Goal: Task Accomplishment & Management: Use online tool/utility

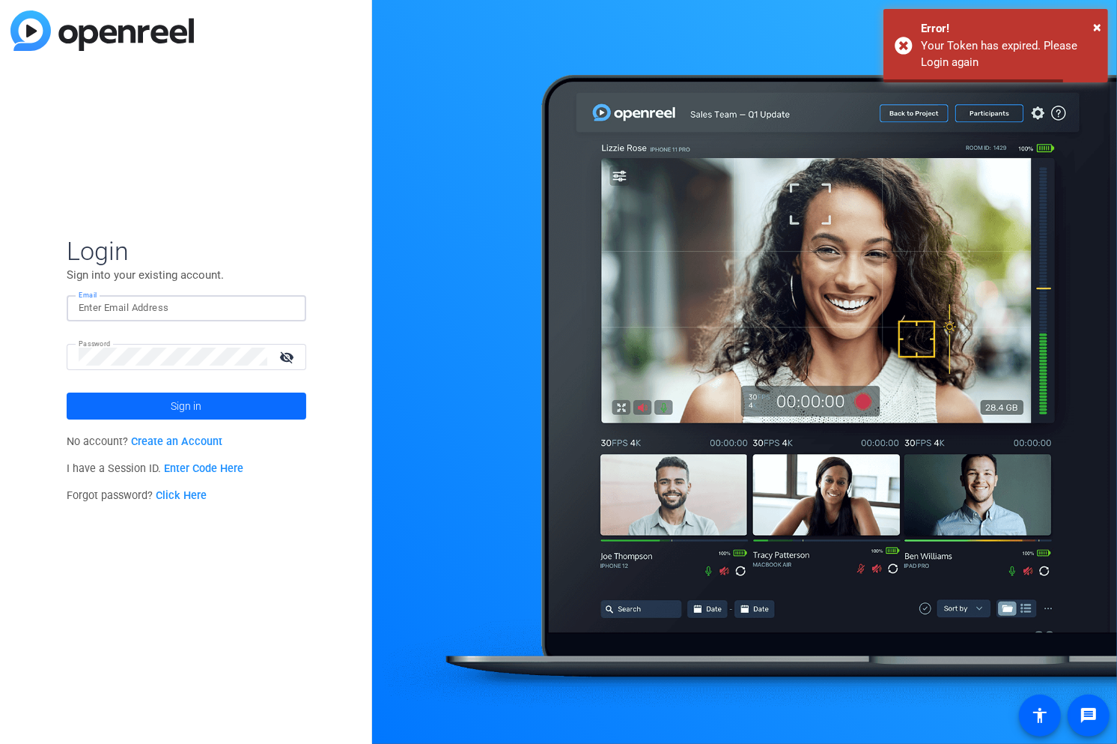
type input "[PERSON_NAME][EMAIL_ADDRESS][DOMAIN_NAME]"
click at [183, 406] on span "Sign in" at bounding box center [186, 405] width 31 height 37
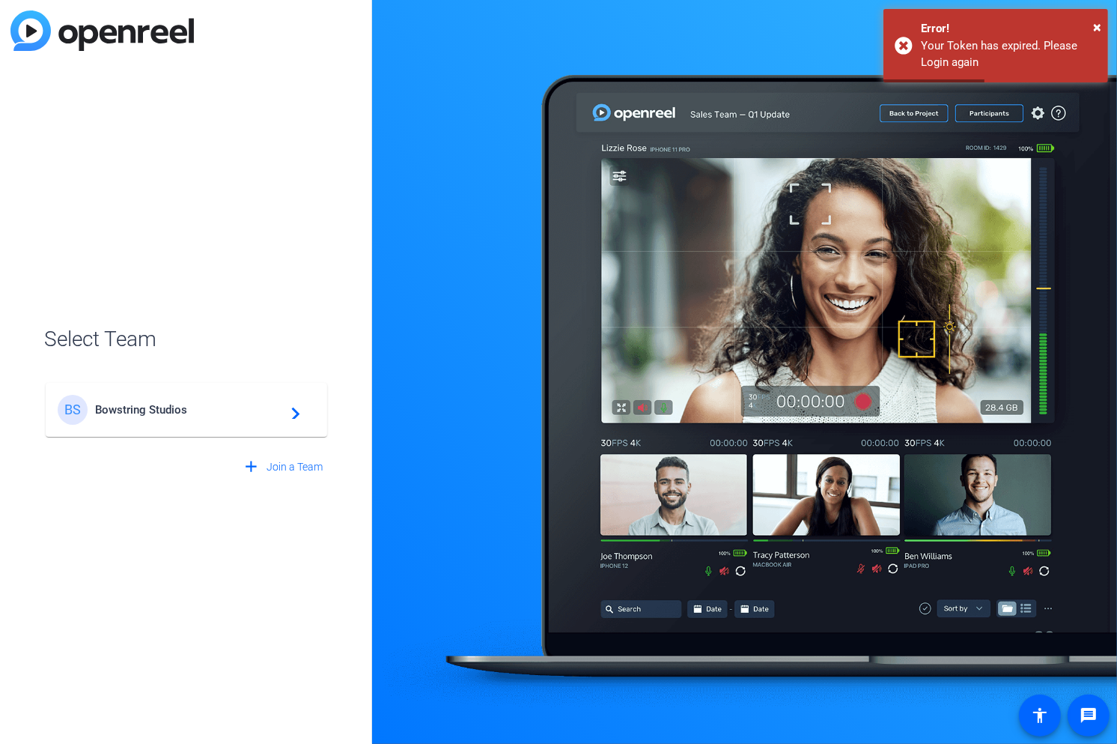
click at [168, 401] on div "BS Bowstring Studios navigate_next" at bounding box center [187, 410] width 258 height 30
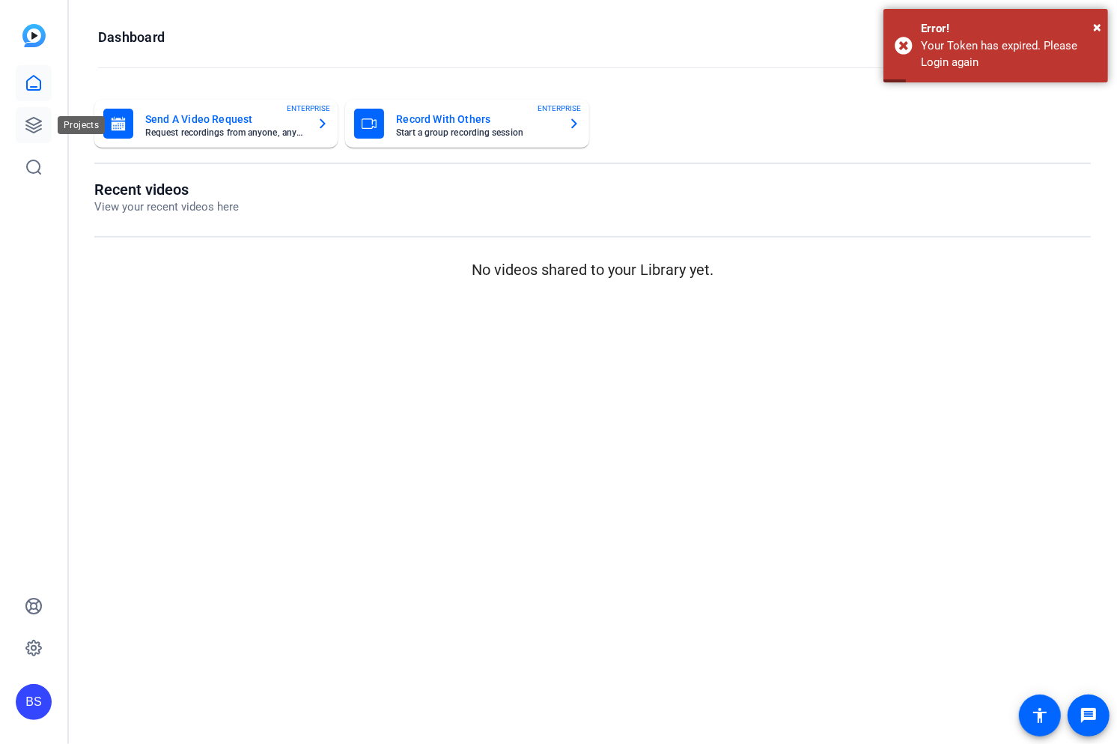
click at [30, 123] on icon at bounding box center [33, 125] width 15 height 15
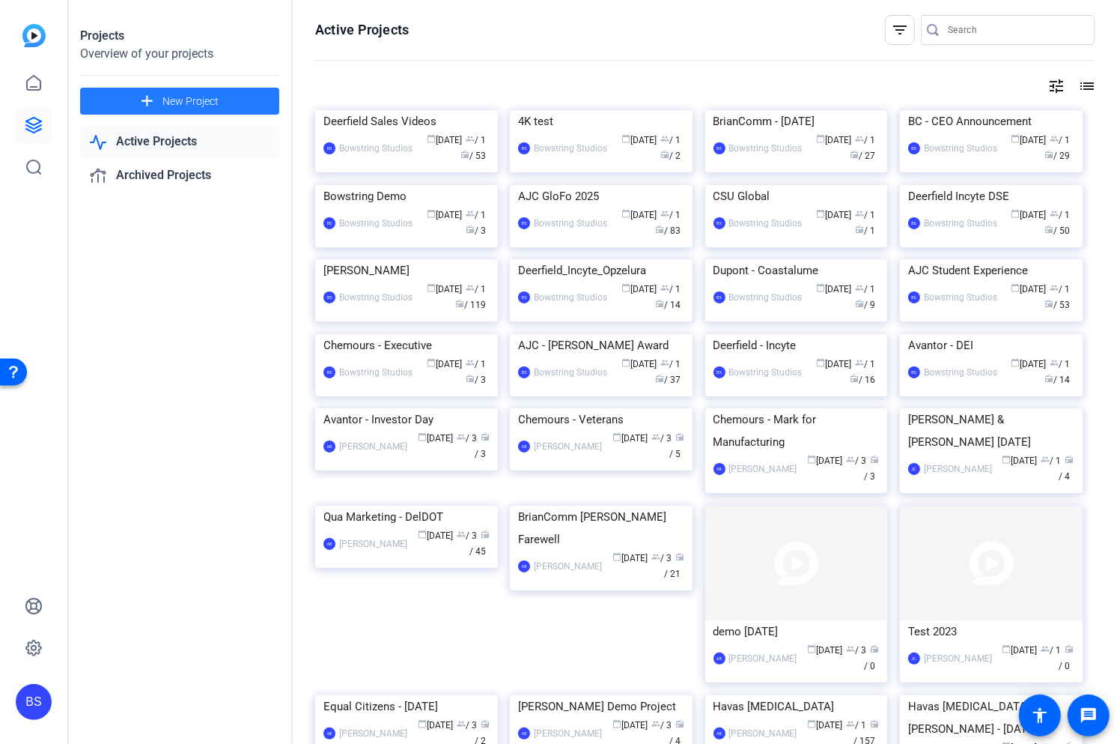
click at [174, 101] on span "New Project" at bounding box center [190, 102] width 56 height 16
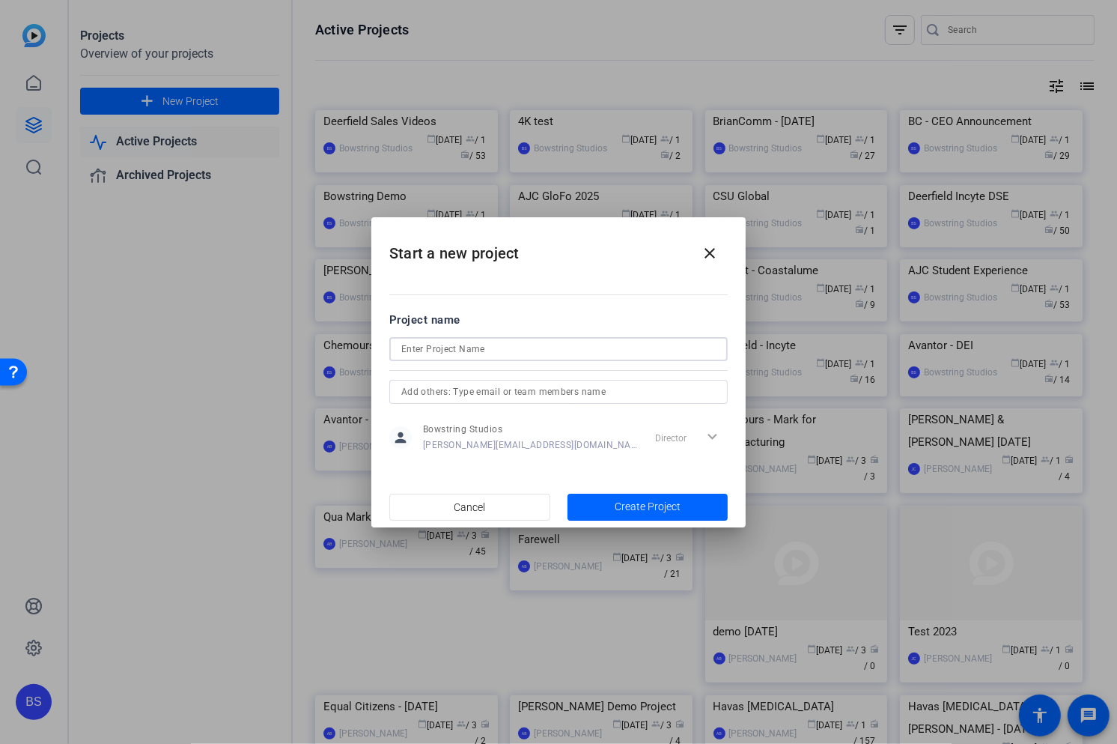
click at [445, 347] on input at bounding box center [558, 349] width 314 height 18
type input "Deerfield - [GEOGRAPHIC_DATA]"
click at [643, 505] on span "Create Project" at bounding box center [648, 507] width 66 height 16
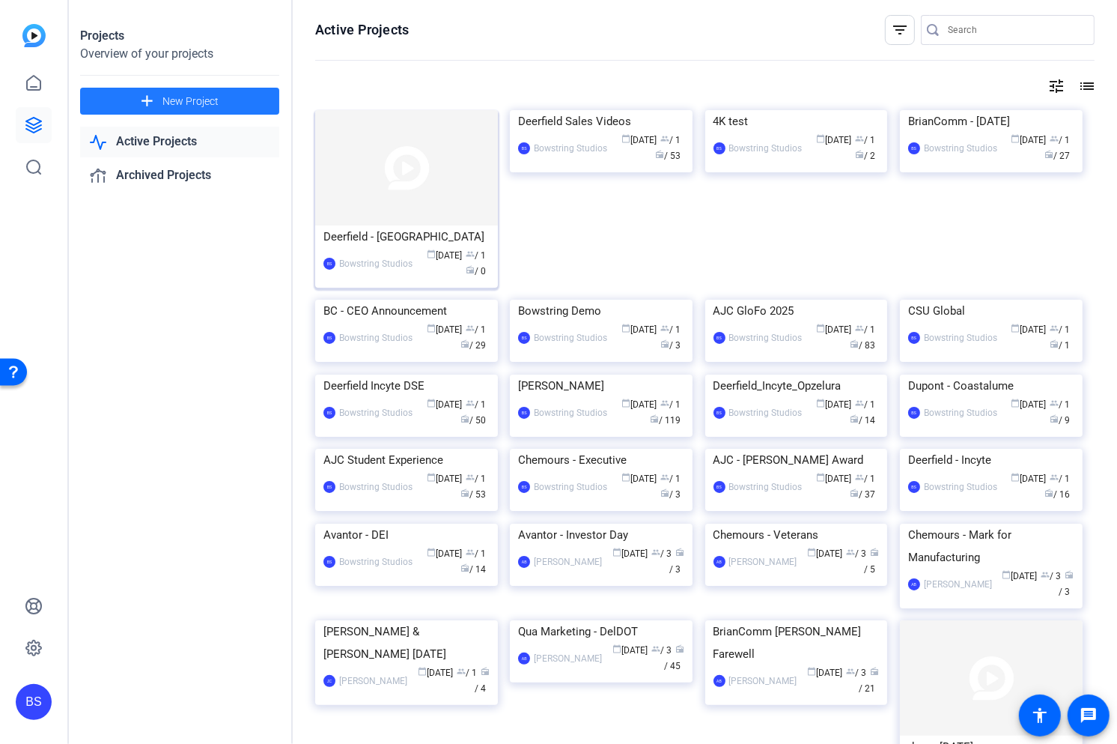
click at [392, 232] on div "Deerfield - [GEOGRAPHIC_DATA]" at bounding box center [406, 236] width 166 height 22
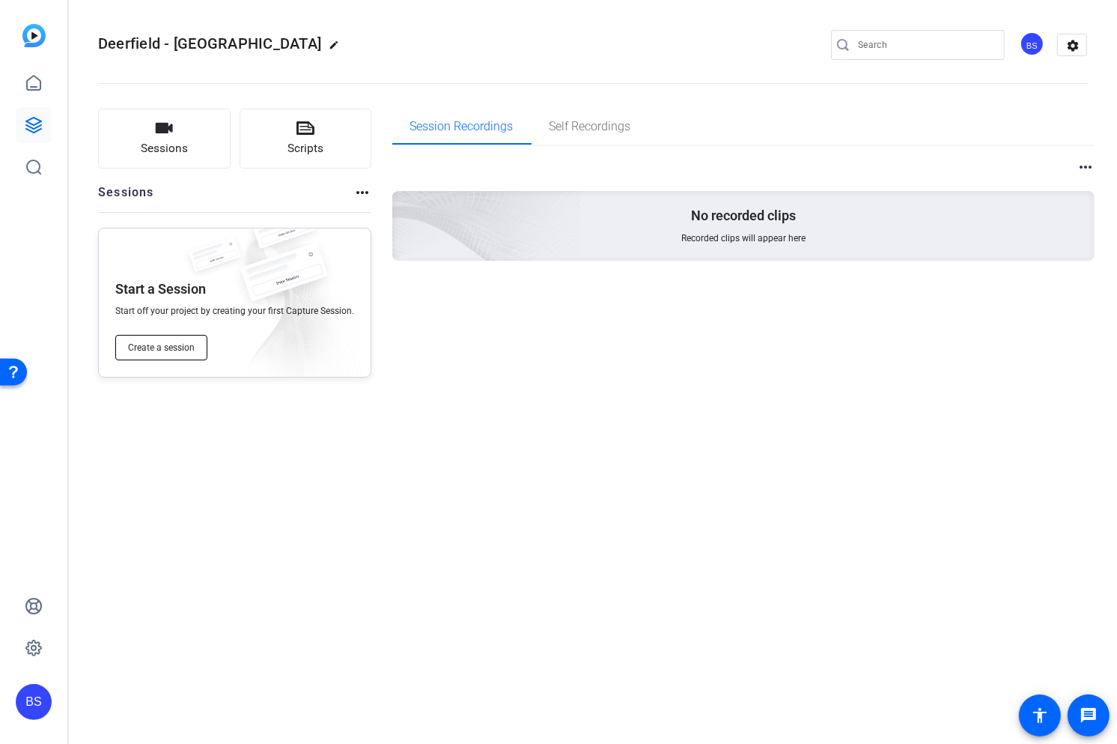
click at [177, 344] on span "Create a session" at bounding box center [161, 347] width 67 height 12
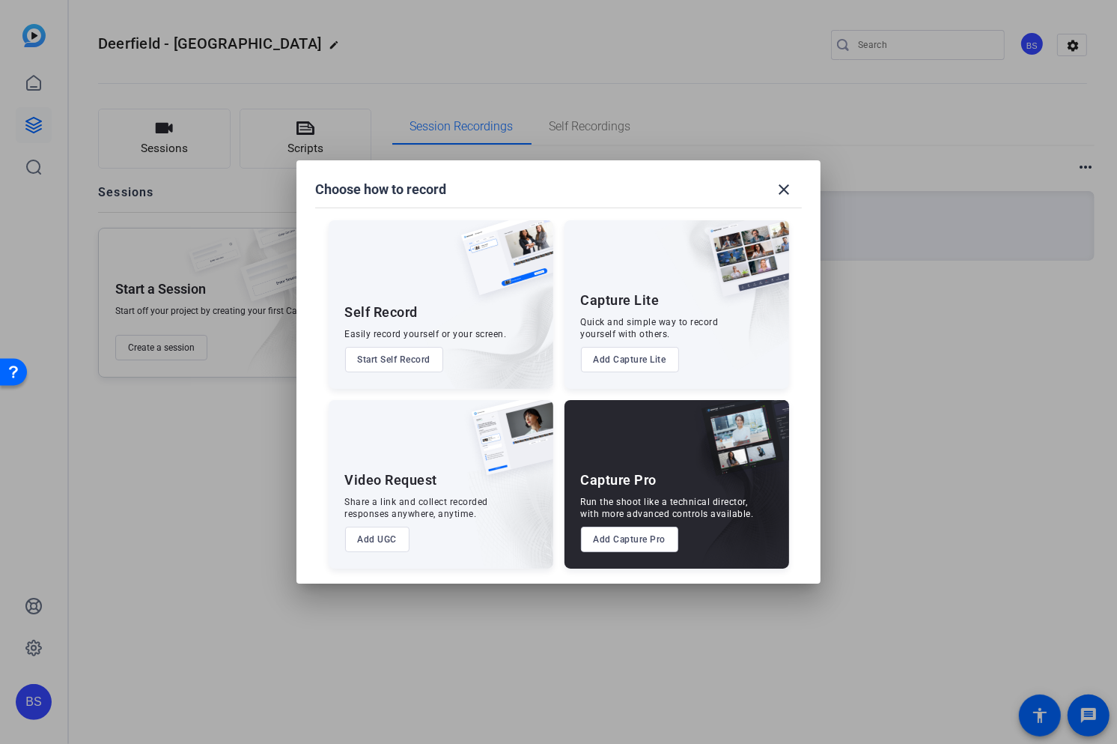
click at [645, 544] on button "Add Capture Pro" at bounding box center [630, 538] width 98 height 25
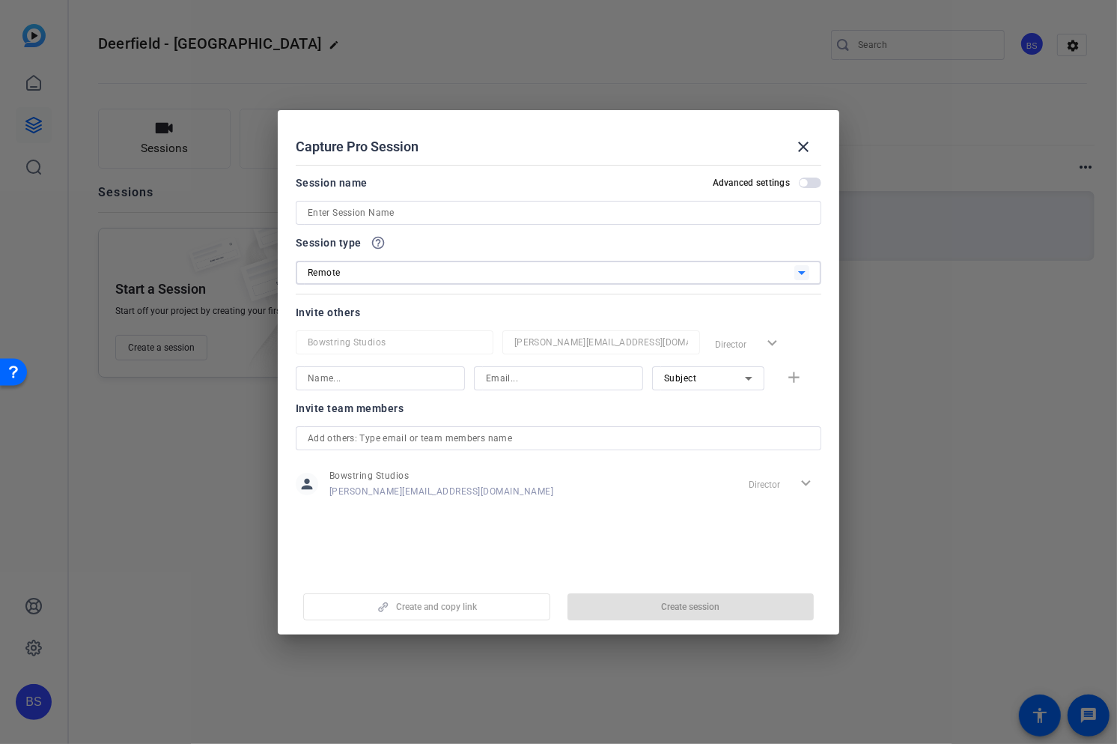
click at [454, 274] on div "Remote" at bounding box center [551, 272] width 487 height 19
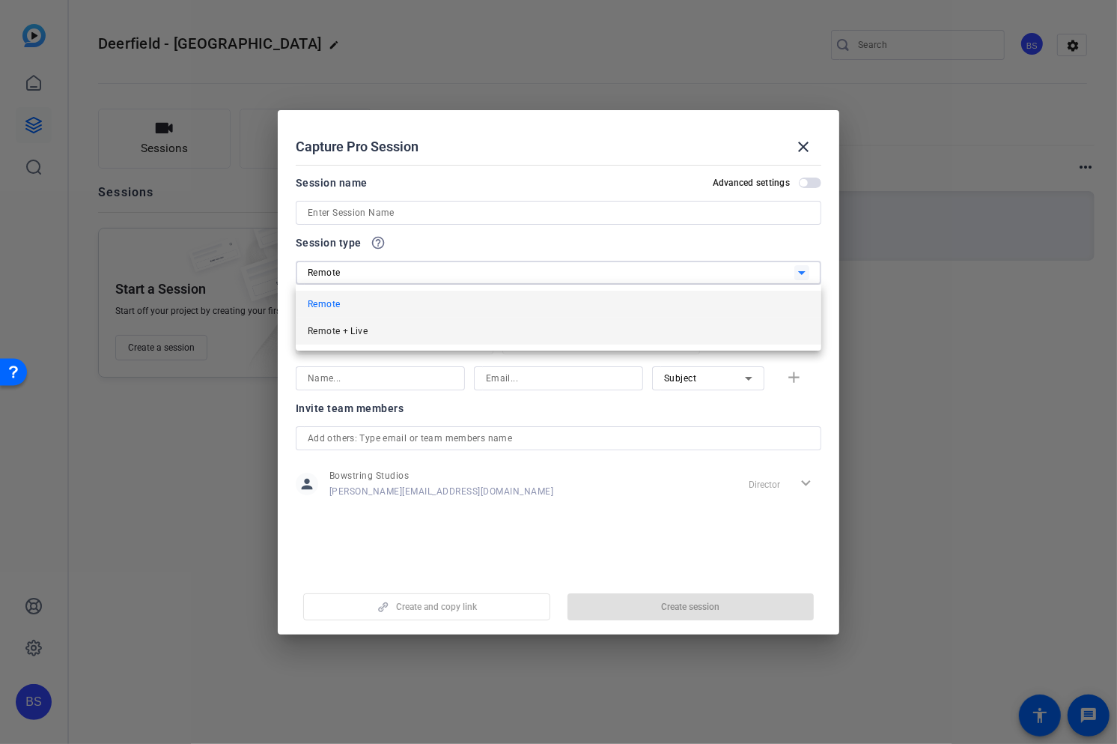
click at [371, 332] on mat-option "Remote + Live" at bounding box center [559, 330] width 526 height 27
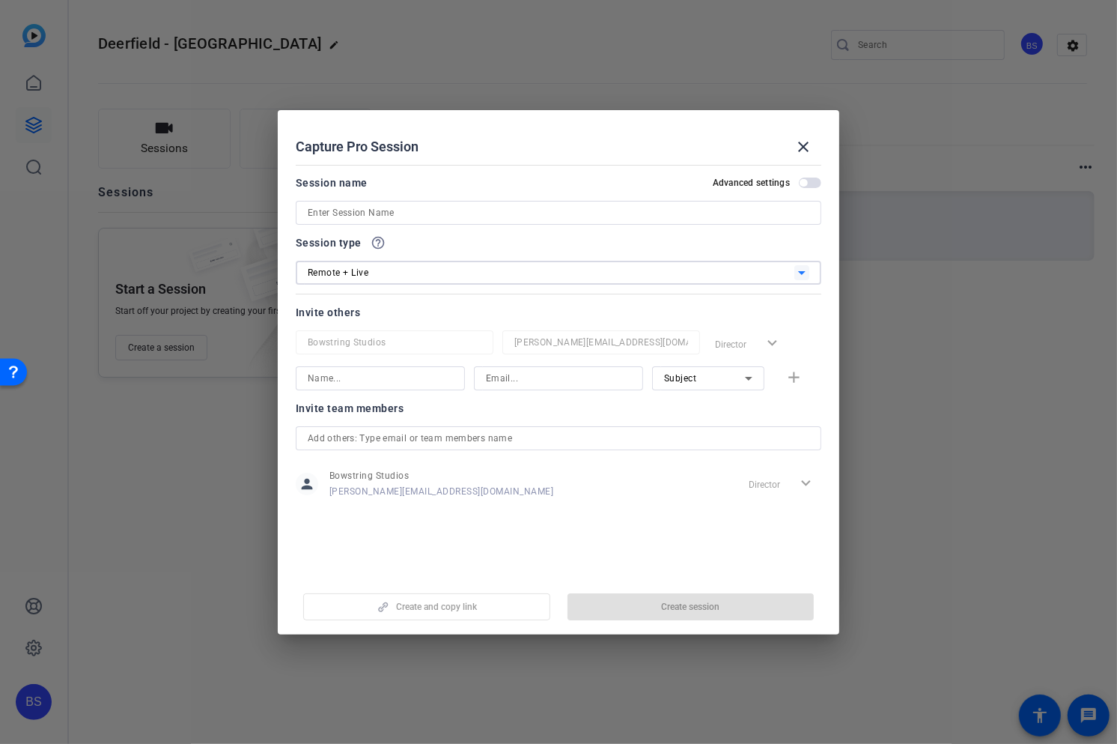
click at [369, 204] on input at bounding box center [559, 213] width 502 height 18
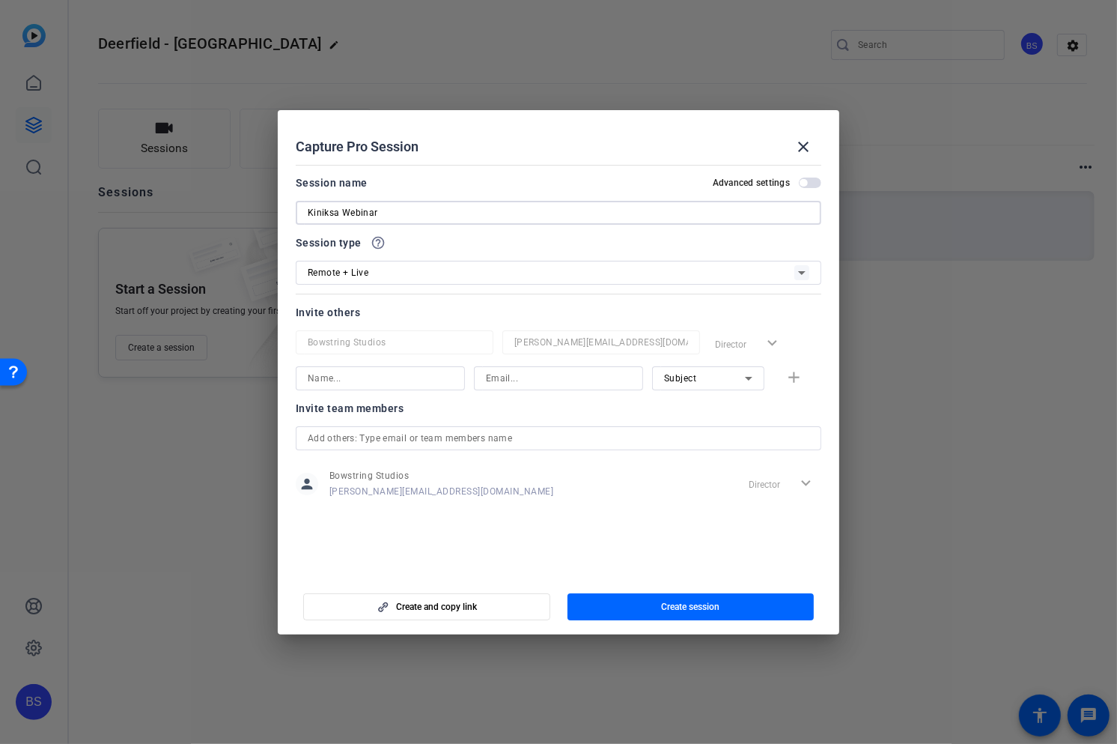
type input "Kiniksa Webinar"
click at [356, 378] on input at bounding box center [380, 378] width 145 height 18
type input "[PERSON_NAME][EMAIL_ADDRESS][DOMAIN_NAME]"
drag, startPoint x: 410, startPoint y: 376, endPoint x: 297, endPoint y: 374, distance: 113.1
click at [297, 374] on div "[PERSON_NAME][EMAIL_ADDRESS][DOMAIN_NAME]" at bounding box center [380, 378] width 169 height 24
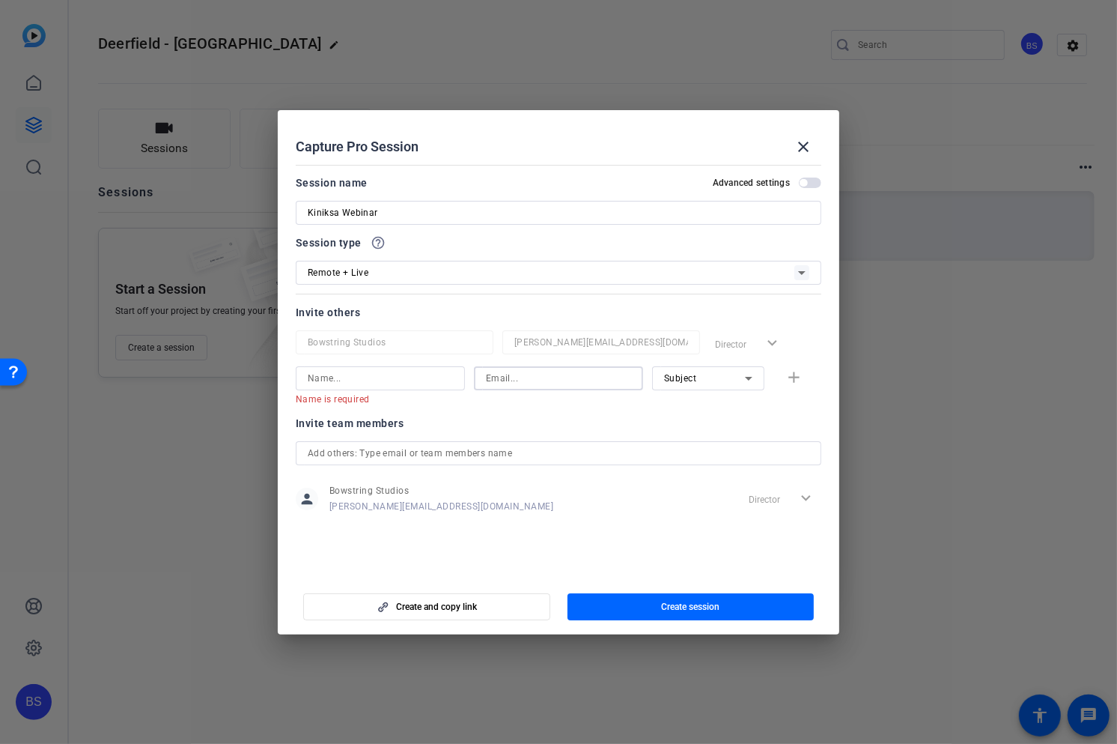
click at [514, 378] on input at bounding box center [558, 378] width 145 height 18
paste input "[PERSON_NAME][EMAIL_ADDRESS][DOMAIN_NAME]"
type input "[PERSON_NAME][EMAIL_ADDRESS][DOMAIN_NAME]"
click at [353, 377] on input at bounding box center [380, 378] width 145 height 18
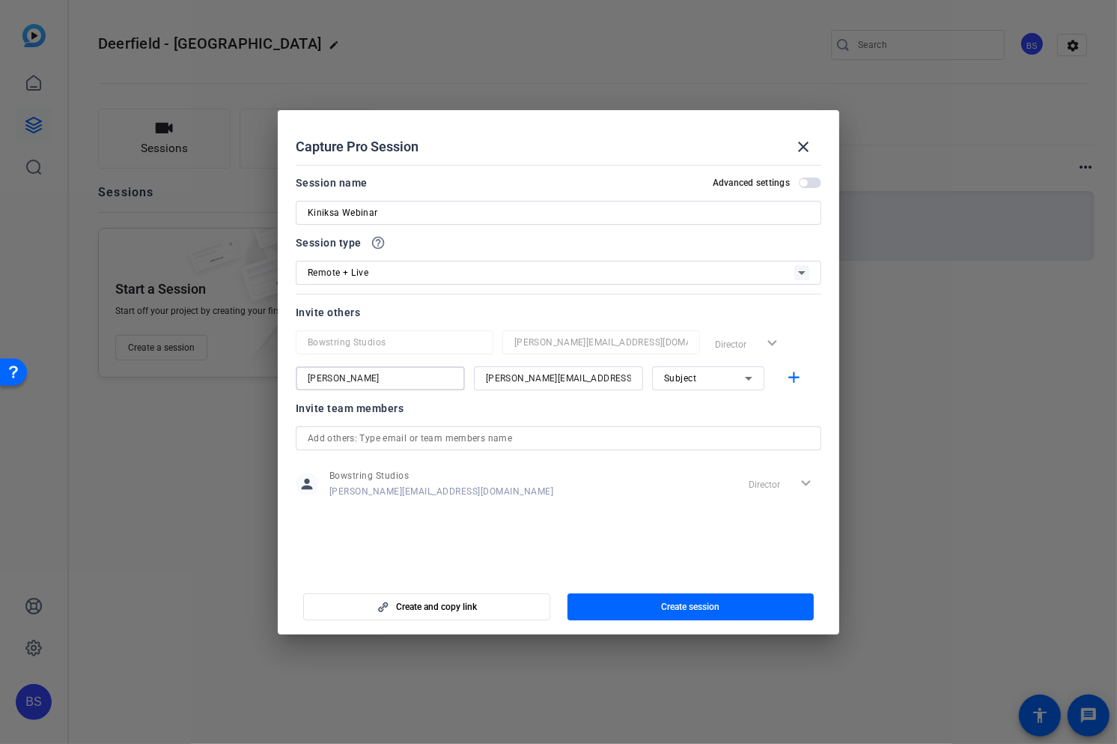
type input "[PERSON_NAME]"
click at [749, 376] on icon at bounding box center [749, 378] width 18 height 18
click at [717, 405] on mat-option "Collaborator" at bounding box center [708, 408] width 112 height 24
click at [794, 374] on mat-icon "add" at bounding box center [794, 377] width 19 height 19
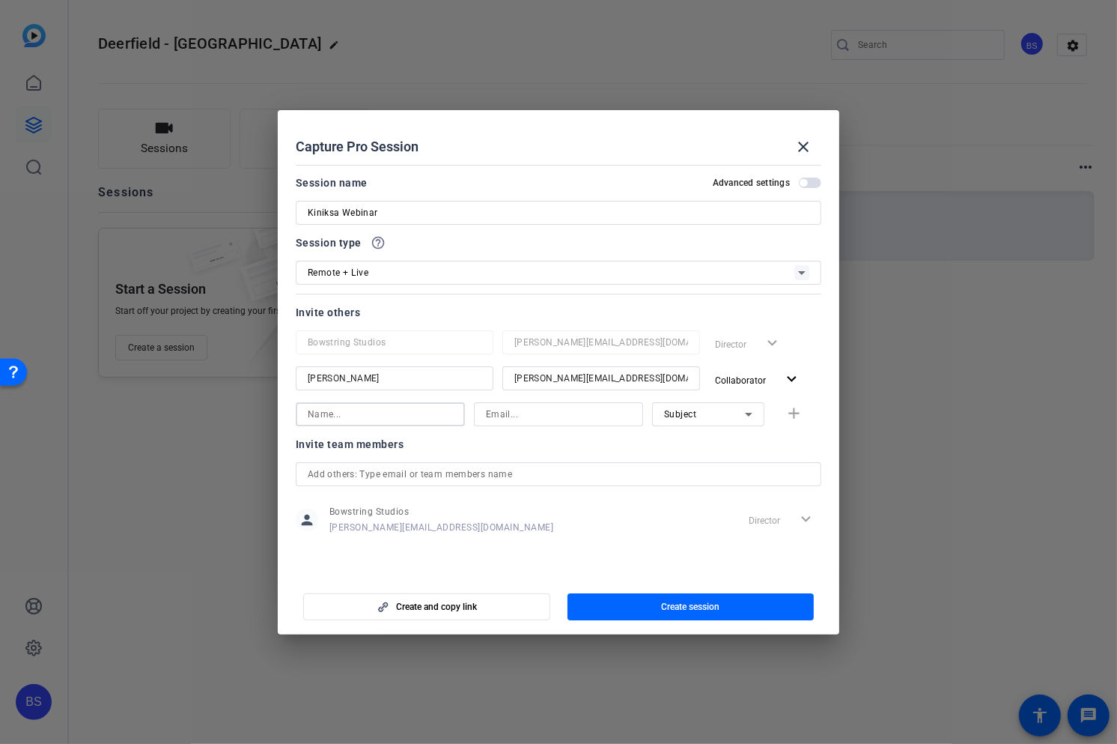
click at [332, 413] on input at bounding box center [380, 414] width 145 height 18
paste input "[EMAIL_ADDRESS][DOMAIN_NAME]"
type input "[EMAIL_ADDRESS][DOMAIN_NAME]"
click at [501, 414] on input at bounding box center [558, 414] width 145 height 18
paste input "[EMAIL_ADDRESS][DOMAIN_NAME]"
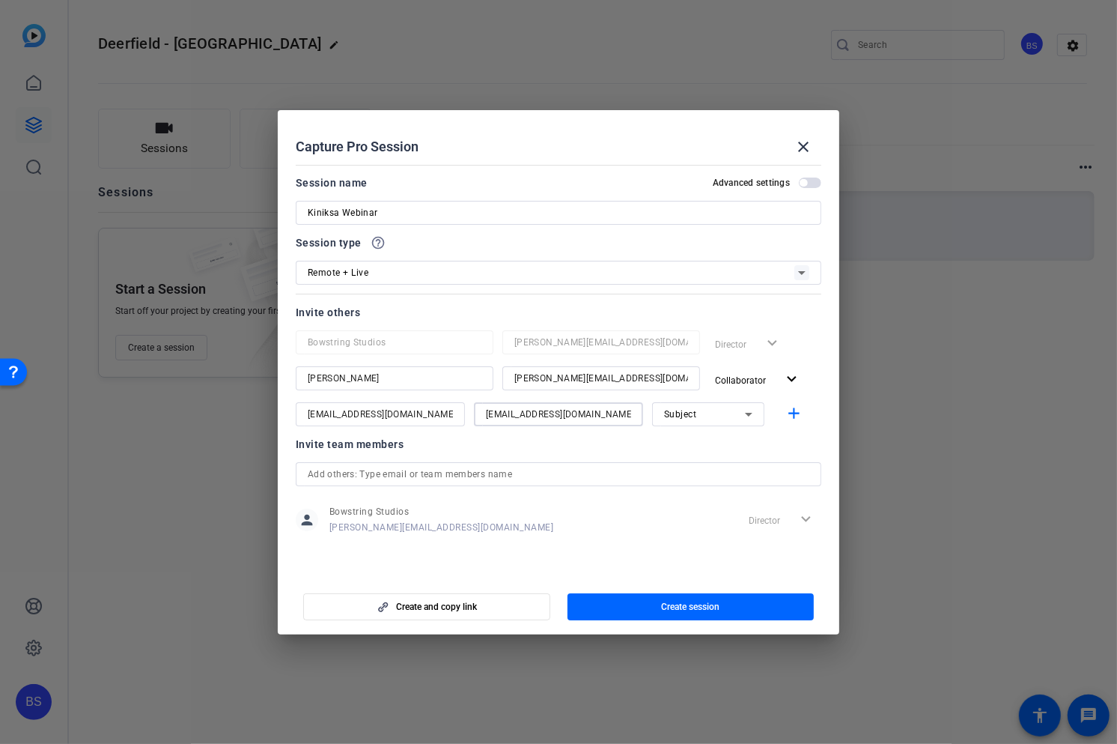
type input "[EMAIL_ADDRESS][DOMAIN_NAME]"
drag, startPoint x: 443, startPoint y: 413, endPoint x: 302, endPoint y: 414, distance: 140.0
click at [302, 414] on div "[EMAIL_ADDRESS][DOMAIN_NAME]" at bounding box center [380, 414] width 169 height 24
paste input "[PERSON_NAME]"
type input "[PERSON_NAME]"
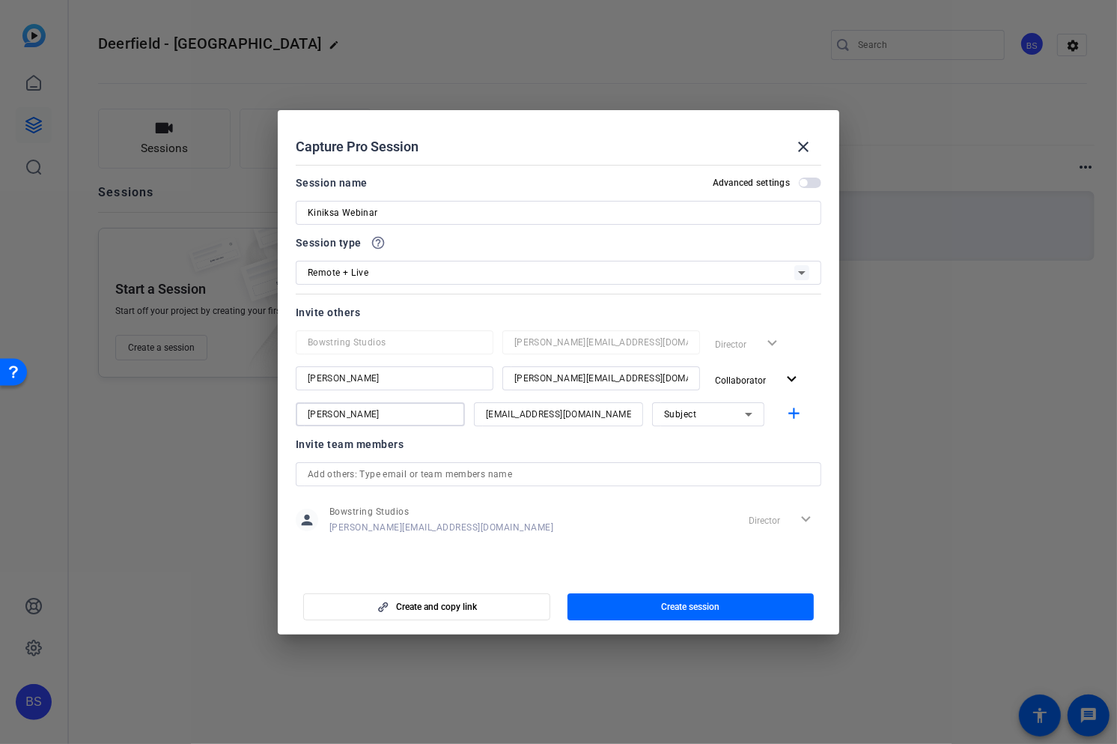
click at [717, 413] on div "Subject" at bounding box center [704, 413] width 81 height 19
click at [684, 487] on span "Subject" at bounding box center [680, 492] width 32 height 18
click at [794, 409] on mat-icon "add" at bounding box center [794, 413] width 19 height 19
